Goal: Task Accomplishment & Management: Use online tool/utility

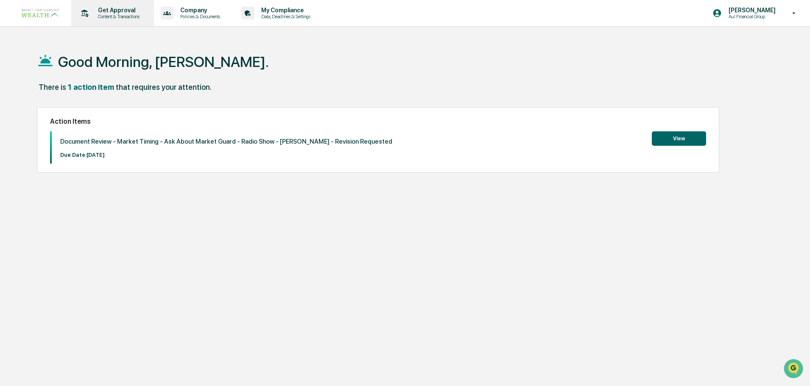
click at [131, 11] on p "Get Approval" at bounding box center [117, 10] width 53 height 7
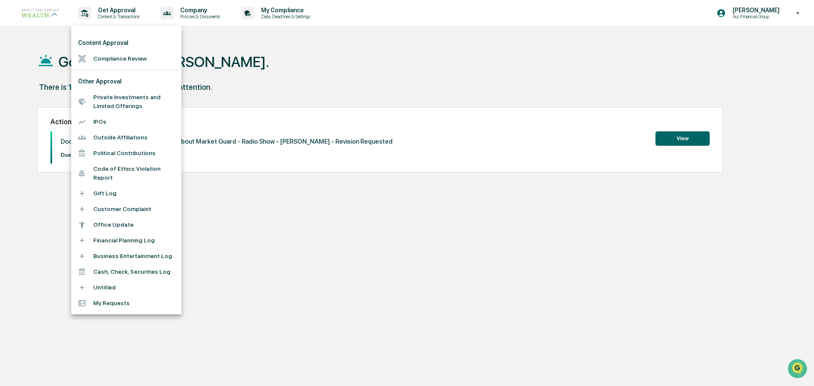
click at [127, 59] on li "Compliance Review" at bounding box center [126, 59] width 110 height 16
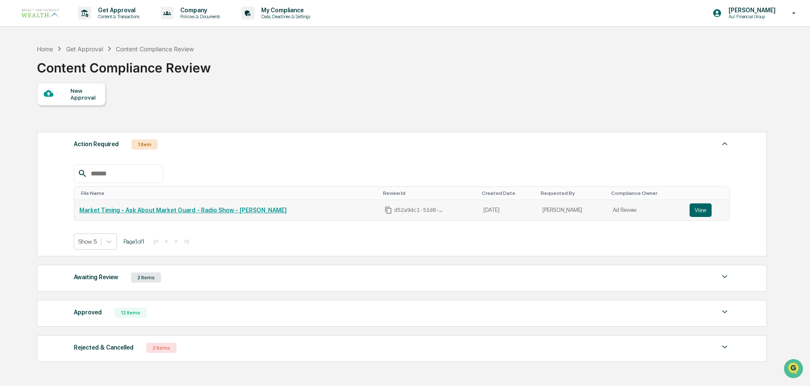
click at [225, 209] on link "Market Timing - Ask About Market Guard - Radio Show - [PERSON_NAME]" at bounding box center [182, 210] width 207 height 7
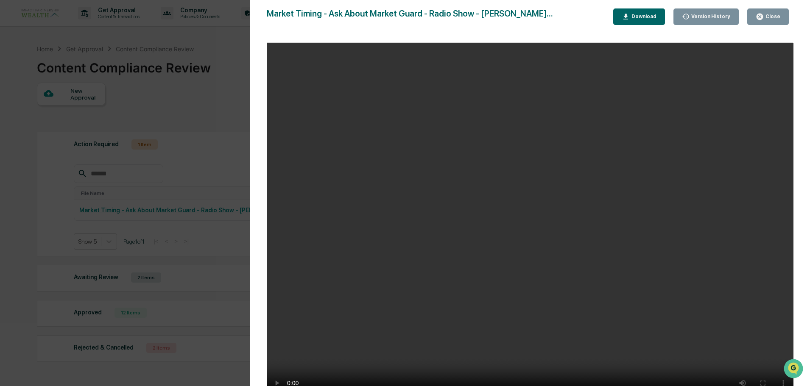
click at [763, 17] on icon "button" at bounding box center [760, 17] width 6 height 6
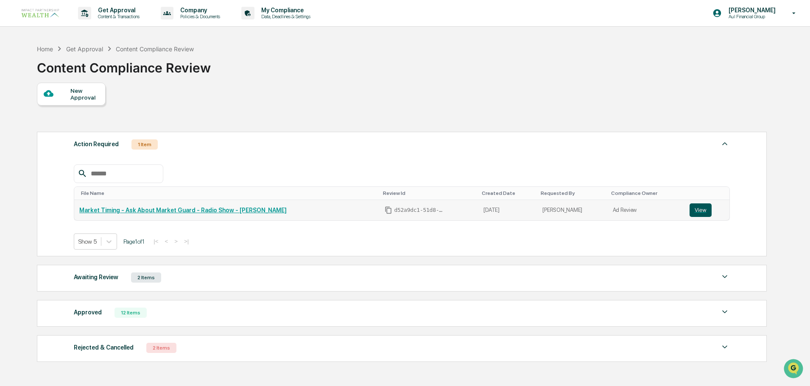
click at [695, 211] on button "View" at bounding box center [701, 211] width 22 height 14
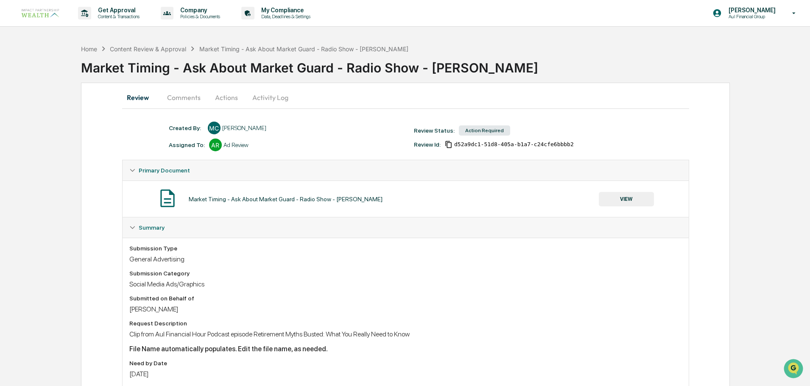
click at [191, 99] on button "Comments" at bounding box center [183, 97] width 47 height 20
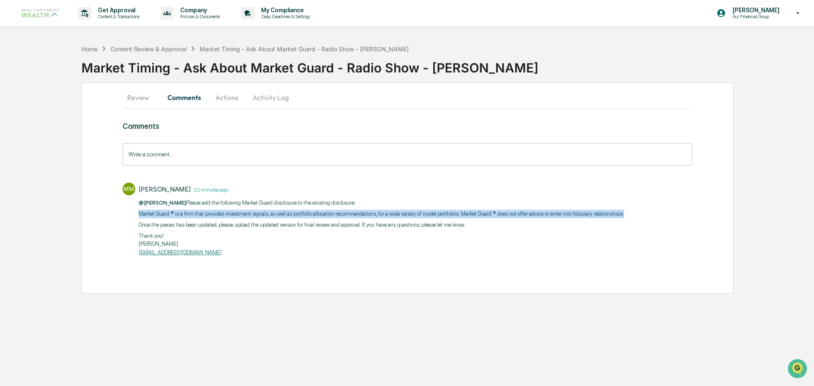
drag, startPoint x: 133, startPoint y: 212, endPoint x: 632, endPoint y: 216, distance: 498.7
click at [632, 216] on div "MM Morgan Mears 22 minutes ago @Meghan Caviris Please add the following Market …" at bounding box center [408, 219] width 570 height 81
copy p "Market Guard ® is a firm that provides investment signals, as well as portfolio…"
click at [134, 95] on button "Review" at bounding box center [142, 97] width 38 height 20
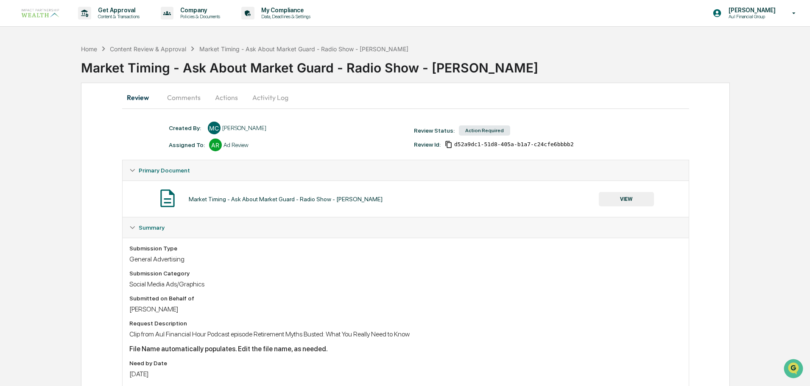
click at [633, 197] on button "VIEW" at bounding box center [626, 199] width 55 height 14
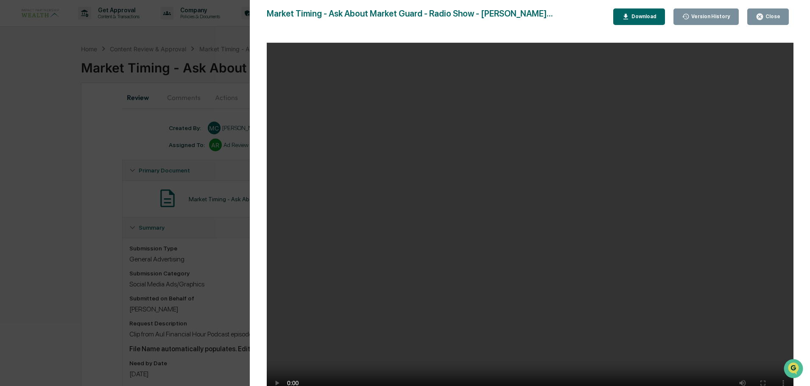
click at [166, 32] on div "Version History 09/08/2025, 06:11 PM Meghan Caviris 09/08/2025, 06:07 PM Meghan…" at bounding box center [405, 193] width 810 height 386
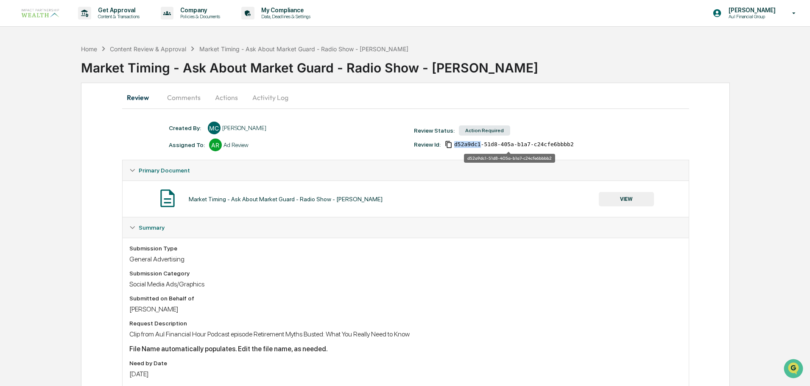
drag, startPoint x: 478, startPoint y: 144, endPoint x: 454, endPoint y: 145, distance: 23.4
click at [454, 145] on span "d52a9dc1-51d8-405a-b1a7-c24cfe6bbbb2" at bounding box center [514, 144] width 120 height 7
copy span "d52a9dc1"
click at [222, 99] on button "Actions" at bounding box center [226, 97] width 38 height 20
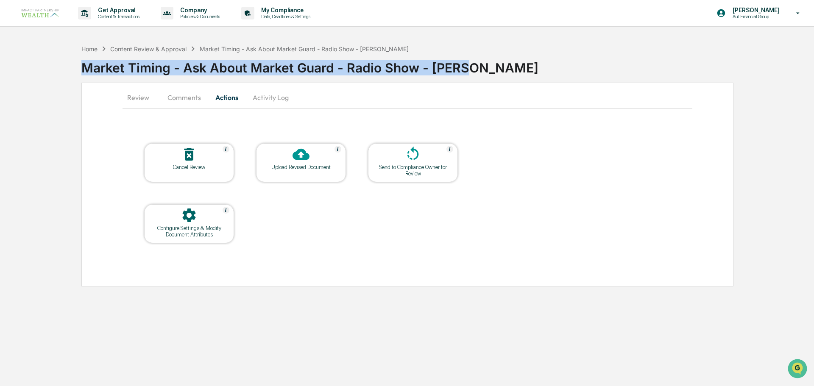
drag, startPoint x: 466, startPoint y: 67, endPoint x: 68, endPoint y: 64, distance: 397.8
click at [68, 64] on div "Home Content Review & Approval Market Timing - Ask About Market Guard - Radio S…" at bounding box center [407, 163] width 814 height 246
copy div "Market Timing - Ask About Market Guard - Radio Show - [PERSON_NAME]"
click at [325, 168] on div "Upload Revised Document" at bounding box center [301, 167] width 76 height 6
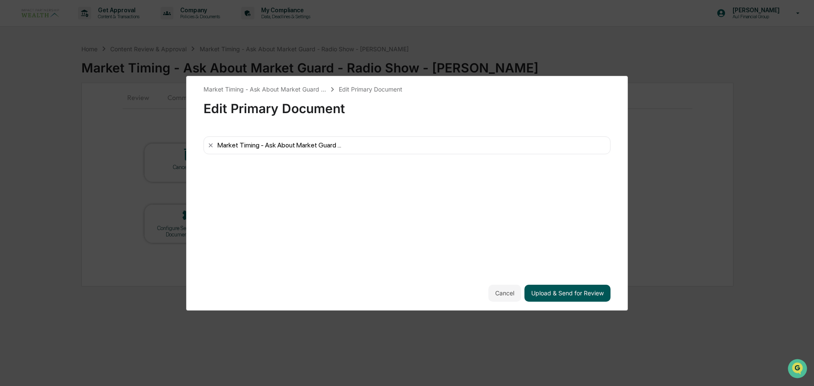
click at [577, 291] on button "Upload & Send for Review" at bounding box center [568, 293] width 86 height 17
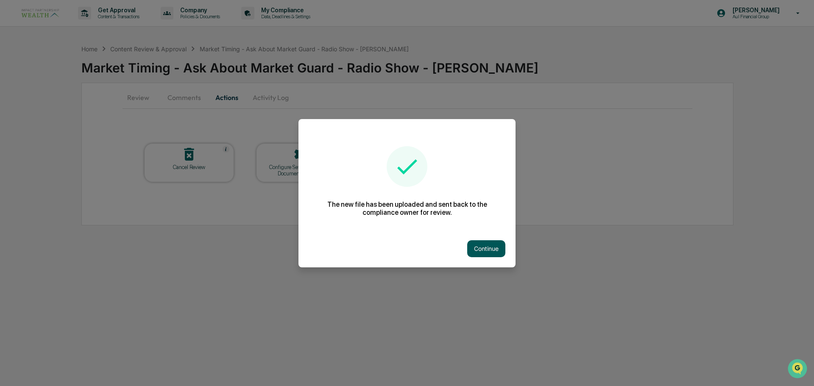
click at [490, 249] on button "Continue" at bounding box center [486, 248] width 38 height 17
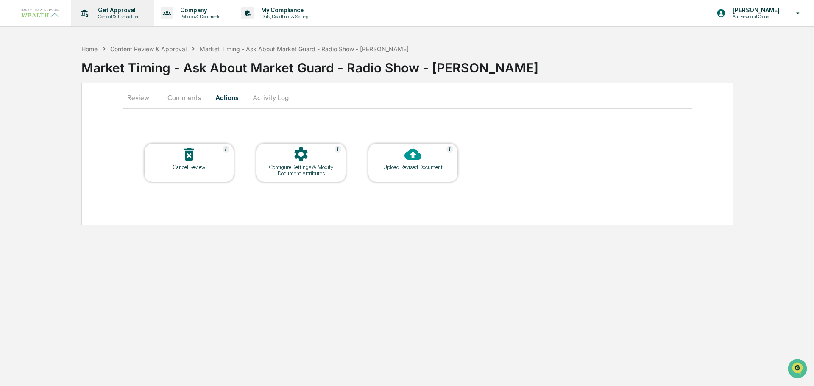
click at [119, 15] on p "Content & Transactions" at bounding box center [117, 17] width 53 height 6
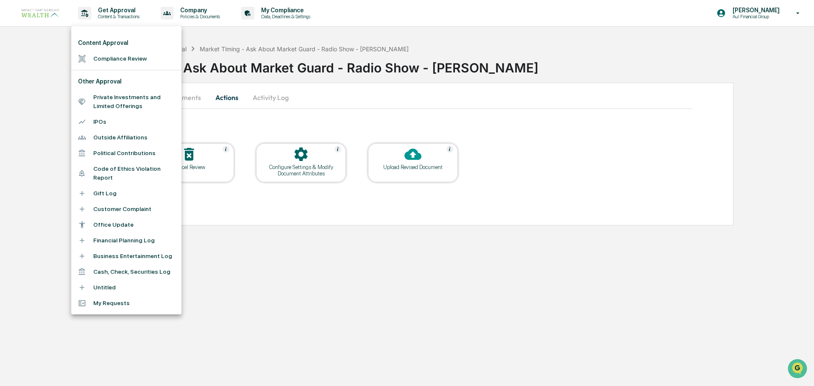
click at [123, 58] on li "Compliance Review" at bounding box center [126, 59] width 110 height 16
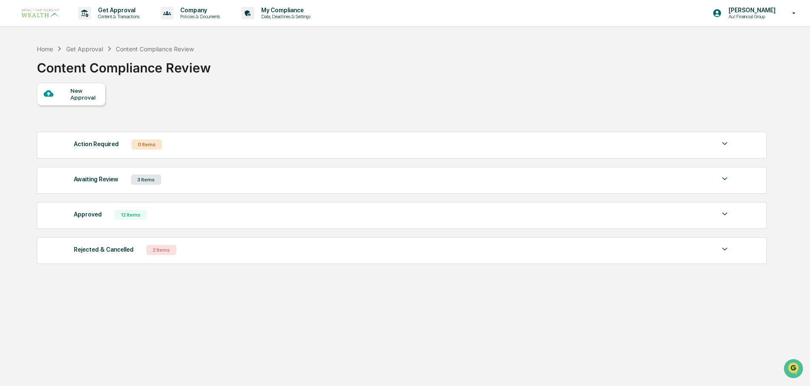
click at [129, 215] on div "12 Items" at bounding box center [131, 215] width 32 height 10
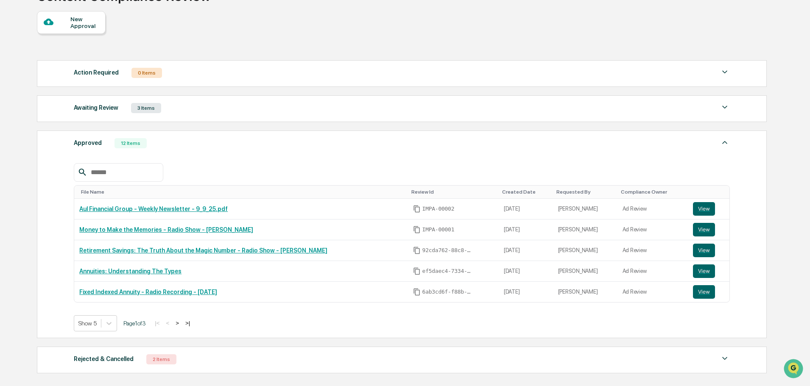
scroll to position [85, 0]
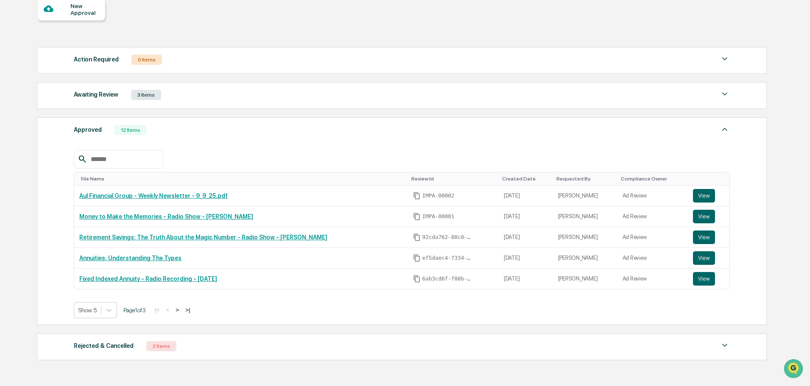
click at [148, 98] on div "3 Items" at bounding box center [146, 95] width 30 height 10
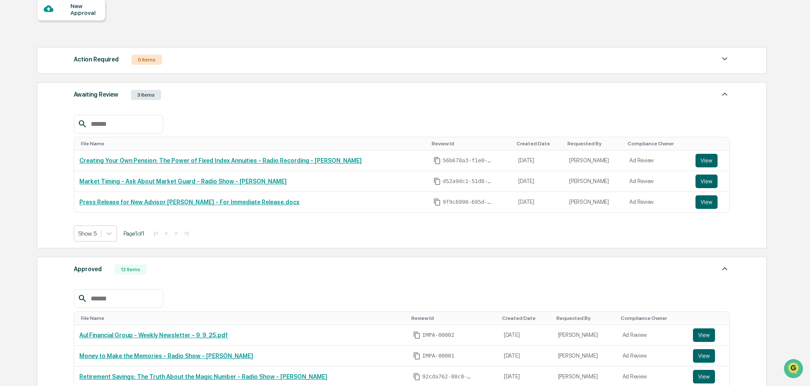
click at [299, 21] on div "New Approval Action Required 0 Items No data to display Show 5 Page 1 of 0 |< <…" at bounding box center [401, 251] width 729 height 506
click at [258, 30] on div "New Approval Action Required 0 Items No data to display Show 5 Page 1 of 0 |< <…" at bounding box center [401, 251] width 729 height 506
